Goal: Task Accomplishment & Management: Use online tool/utility

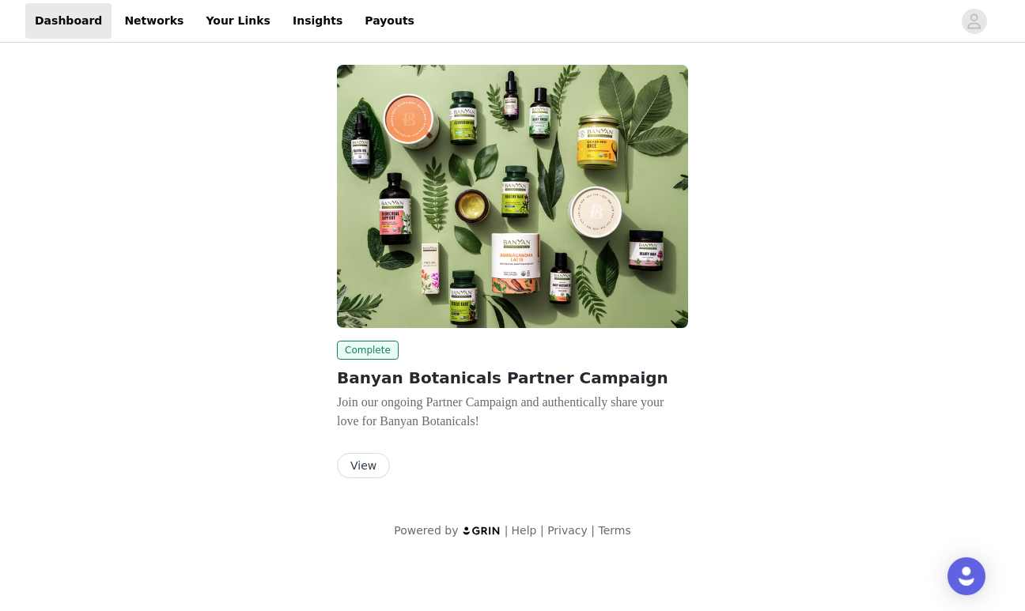
click at [349, 460] on button "View" at bounding box center [363, 465] width 53 height 25
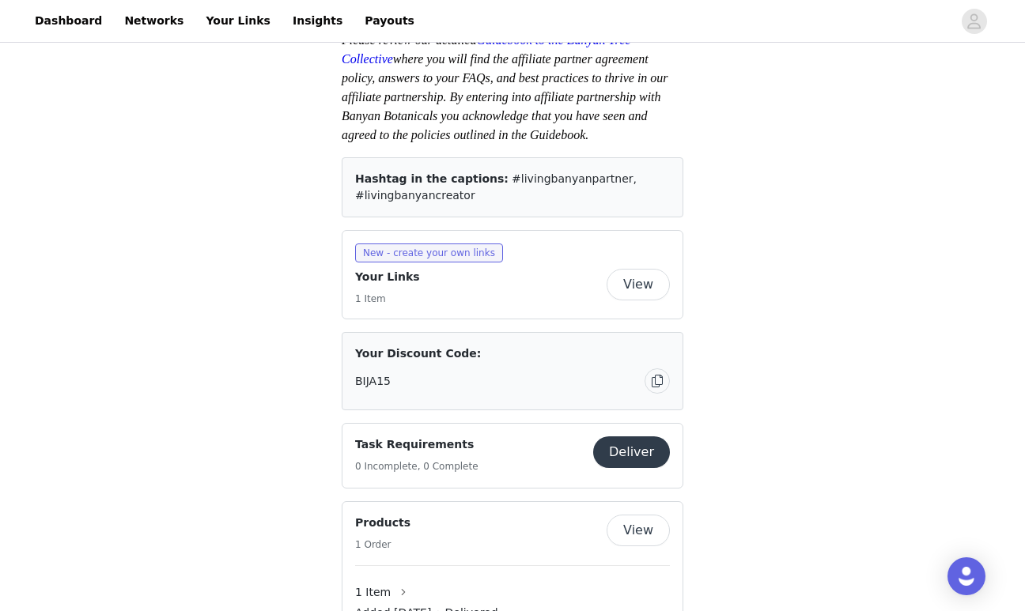
scroll to position [558, 0]
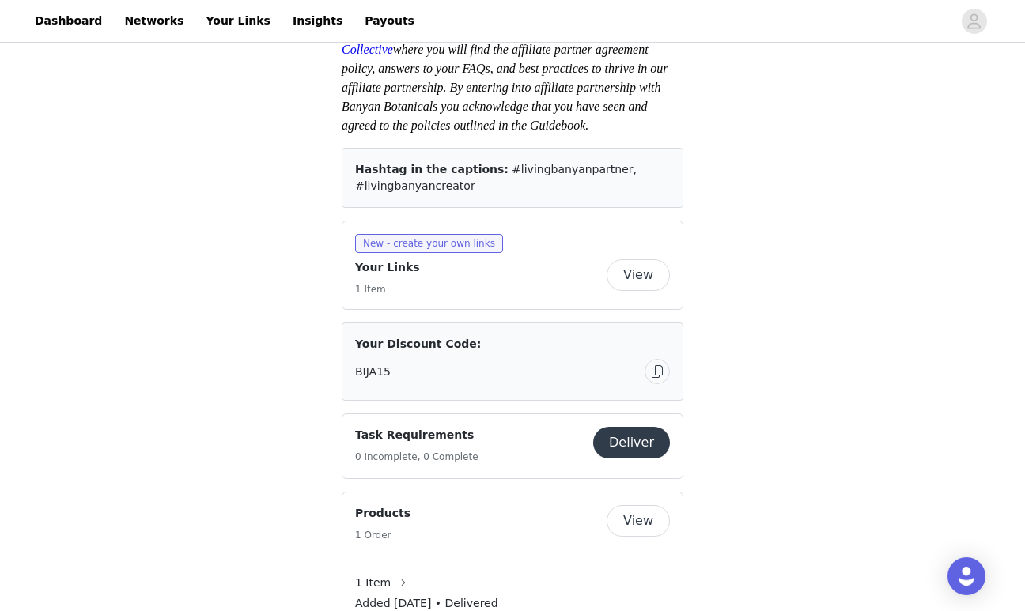
click at [641, 291] on button "View" at bounding box center [637, 275] width 63 height 32
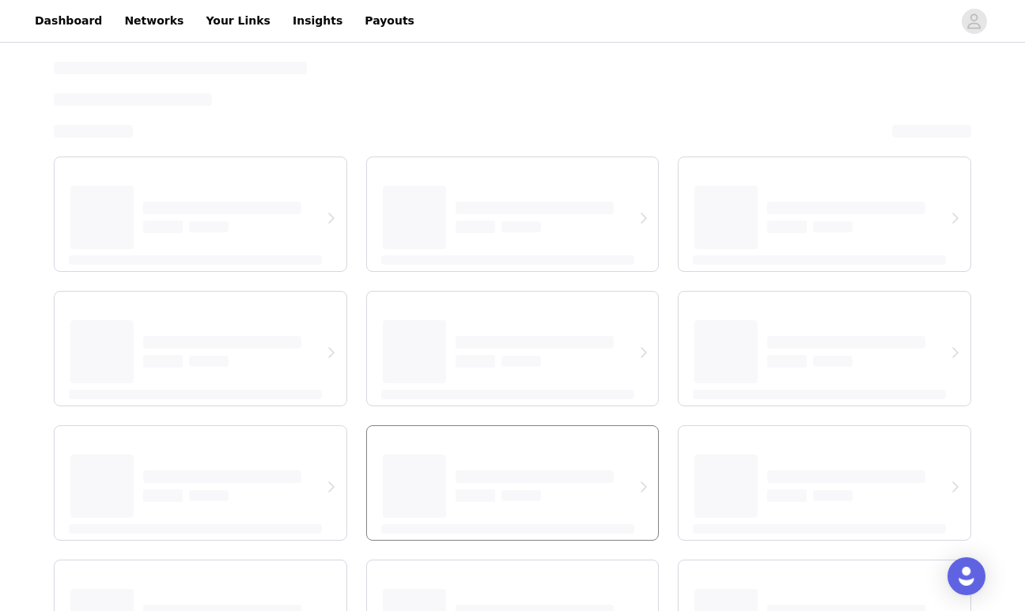
select select "12"
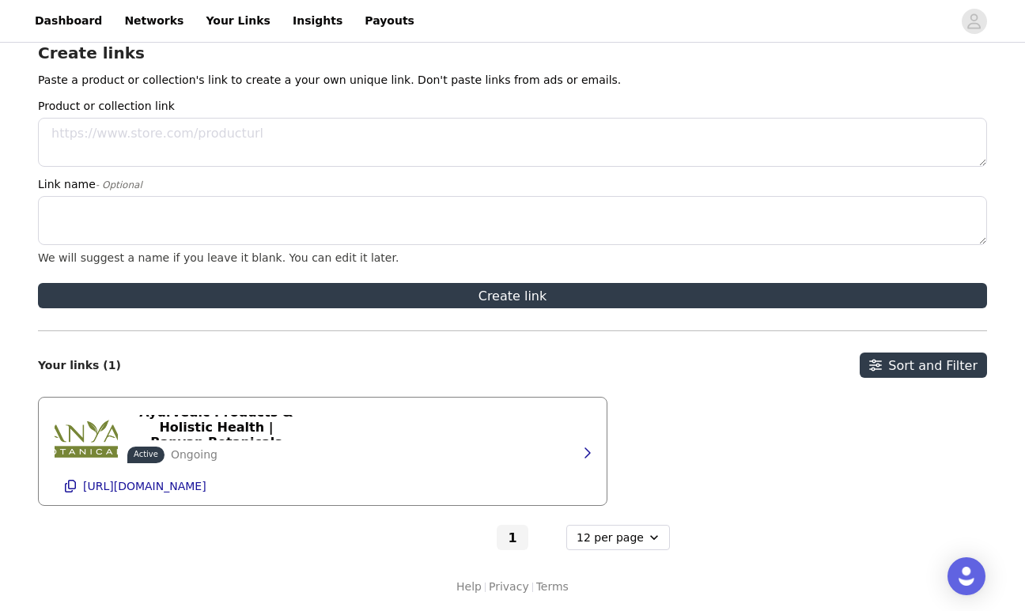
scroll to position [63, 0]
click at [578, 451] on button "button" at bounding box center [587, 452] width 32 height 25
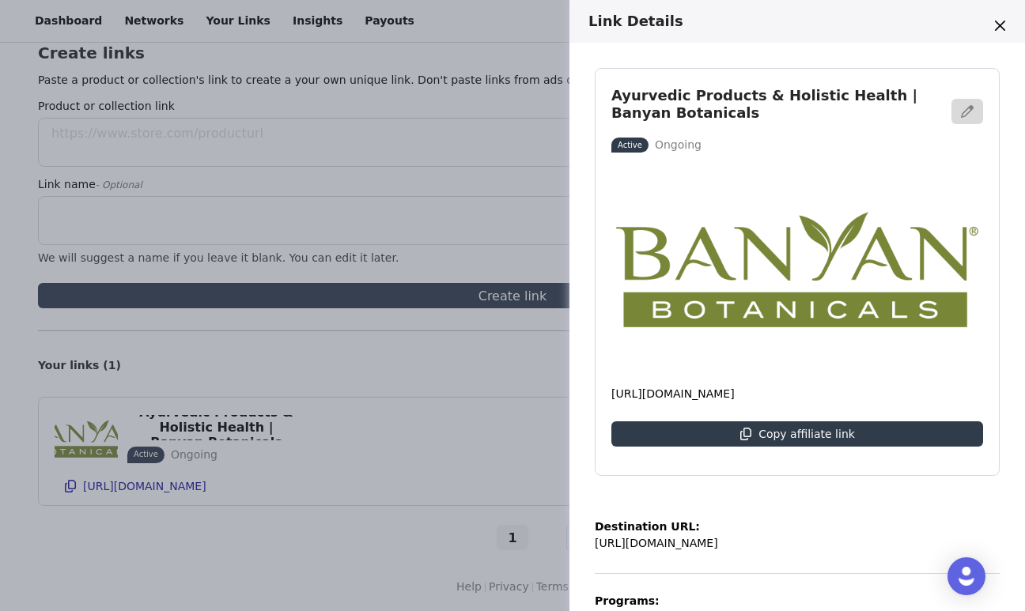
click at [388, 417] on div "Link Details Ayurvedic Products & Holistic Health | Banyan Botanicals Active On…" at bounding box center [512, 305] width 1025 height 611
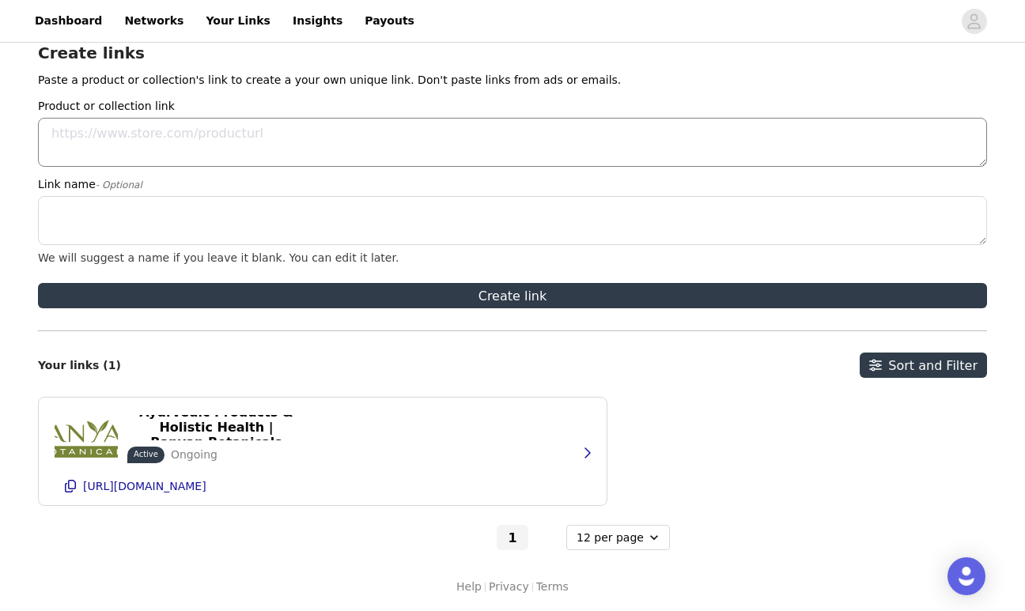
click at [276, 143] on textarea "Product or collection link" at bounding box center [512, 142] width 949 height 49
click at [414, 427] on div "Ayurvedic Products & Holistic Health | Banyan Botanicals Active Ongoing [URL][D…" at bounding box center [323, 452] width 536 height 108
click at [590, 451] on icon "button" at bounding box center [586, 453] width 13 height 13
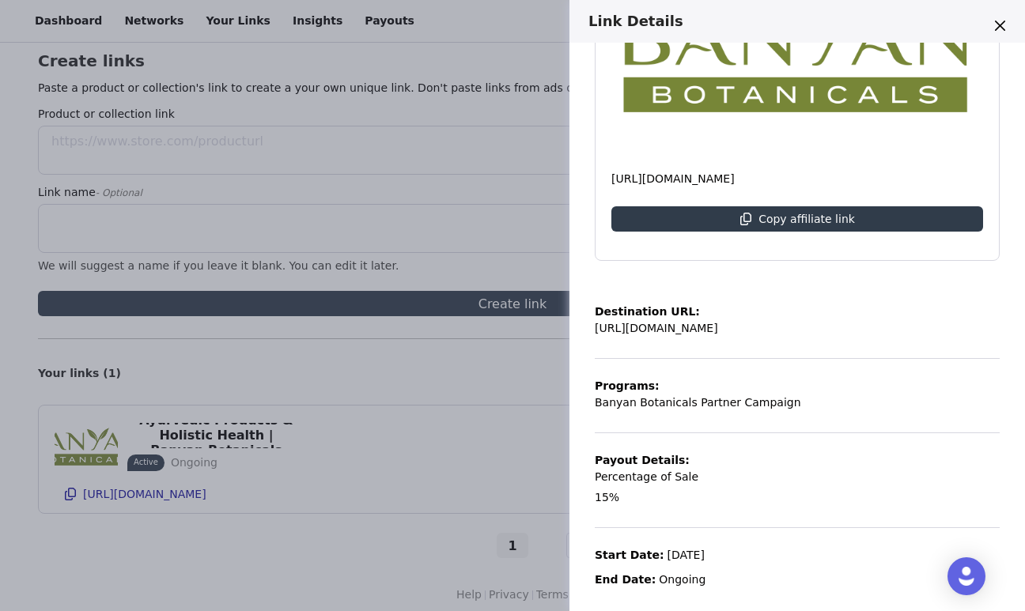
scroll to position [55, 0]
click at [449, 363] on div "Link Details Ayurvedic Products & Holistic Health | Banyan Botanicals Active On…" at bounding box center [512, 305] width 1025 height 611
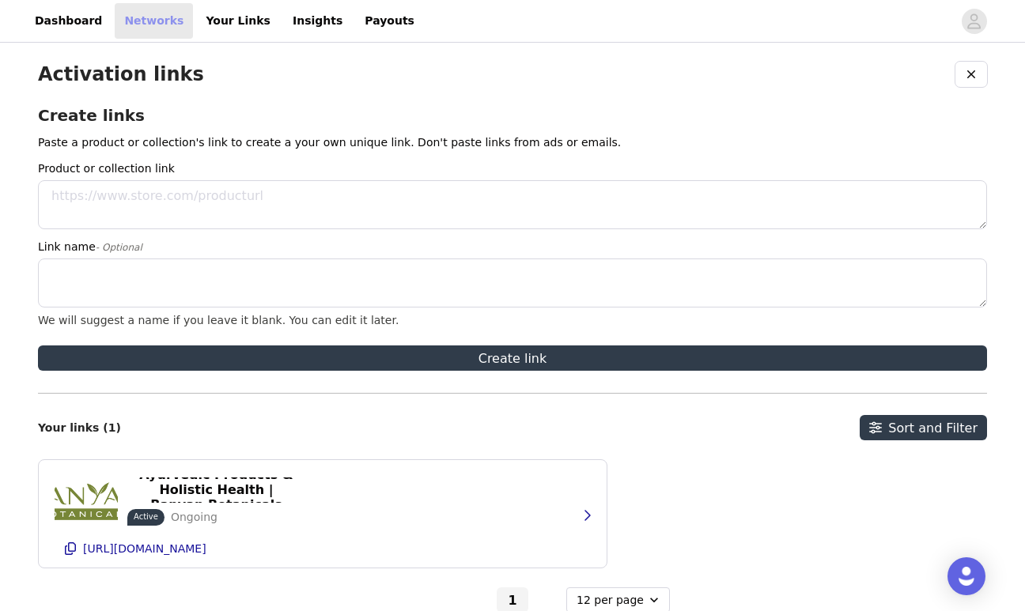
scroll to position [0, 0]
